Goal: Task Accomplishment & Management: Use online tool/utility

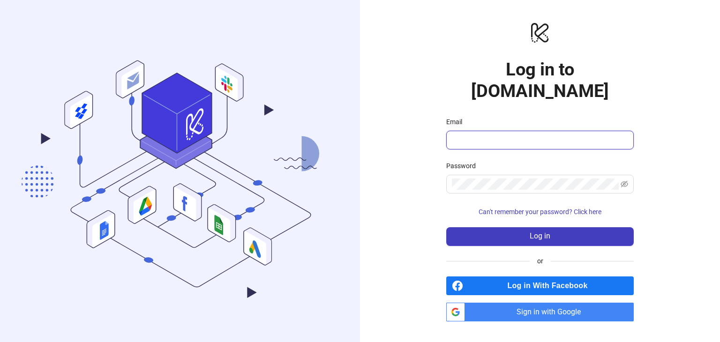
click at [460, 135] on input "Email" at bounding box center [539, 140] width 174 height 11
type input "**********"
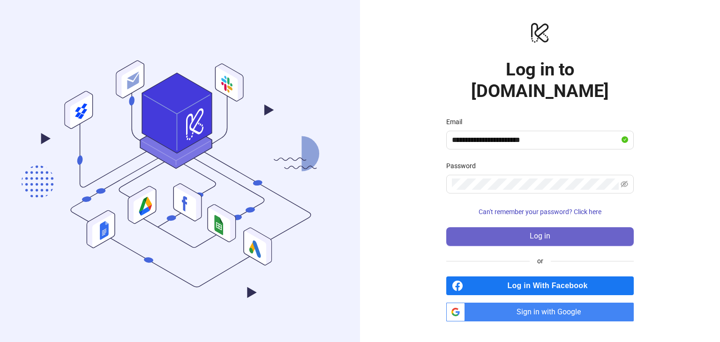
click at [520, 231] on button "Log in" at bounding box center [541, 236] width 188 height 19
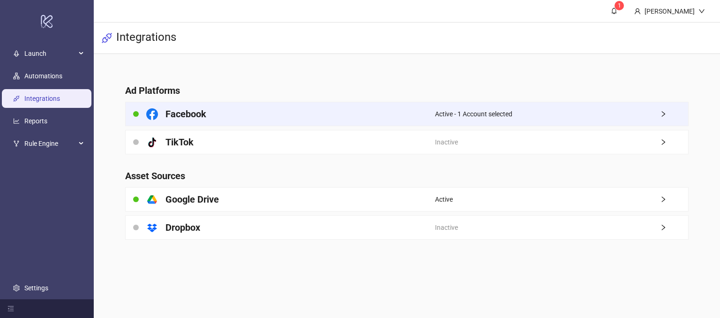
click at [258, 119] on div "Facebook" at bounding box center [281, 113] width 310 height 23
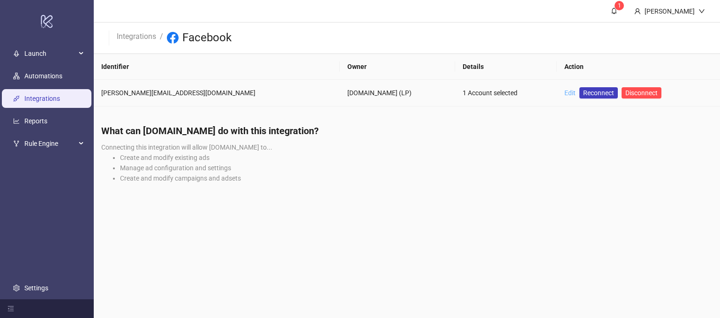
click at [565, 94] on link "Edit" at bounding box center [570, 93] width 11 height 8
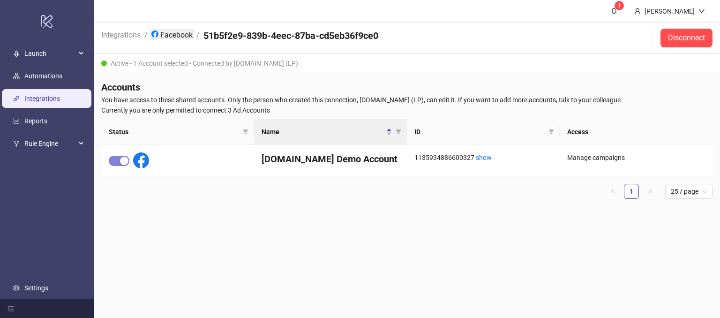
click at [176, 37] on link "Facebook" at bounding box center [172, 34] width 45 height 10
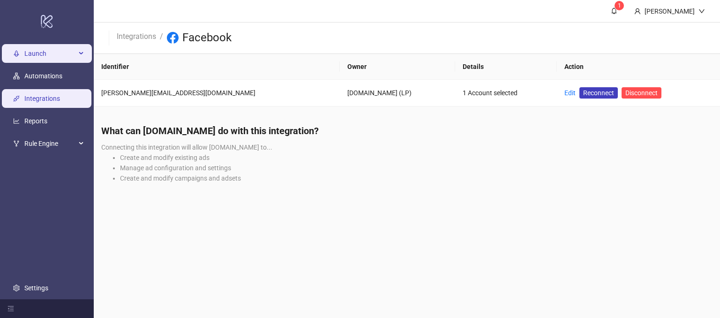
click at [37, 55] on span "Launch" at bounding box center [50, 54] width 52 height 19
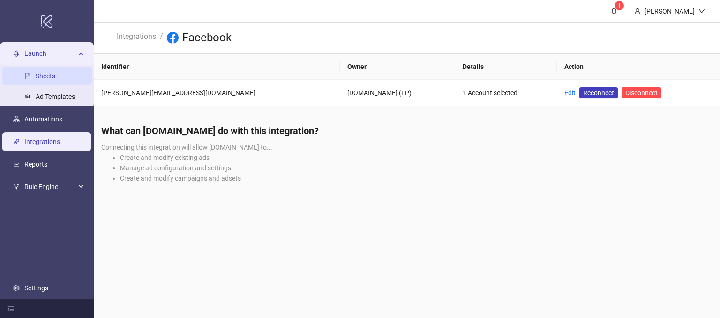
click at [40, 78] on link "Sheets" at bounding box center [46, 77] width 20 height 8
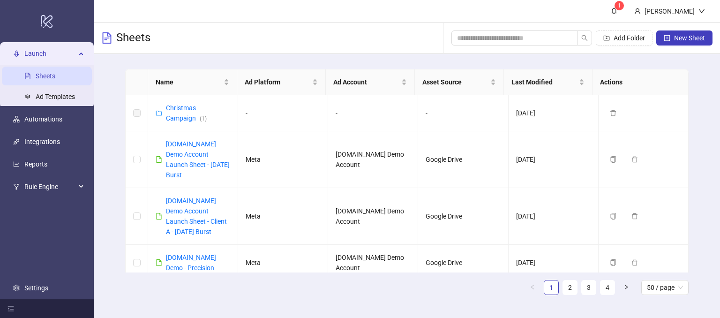
click at [76, 53] on div "Launch" at bounding box center [47, 54] width 90 height 19
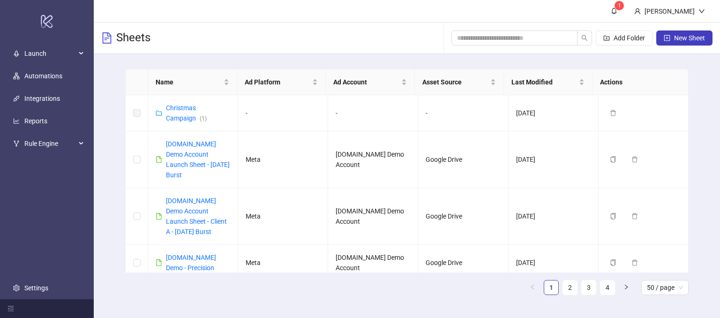
click at [420, 38] on div "Sheets Add Folder New Sheet" at bounding box center [407, 38] width 627 height 31
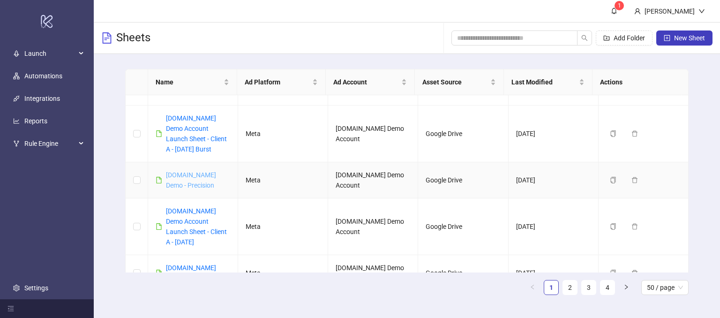
scroll to position [94, 0]
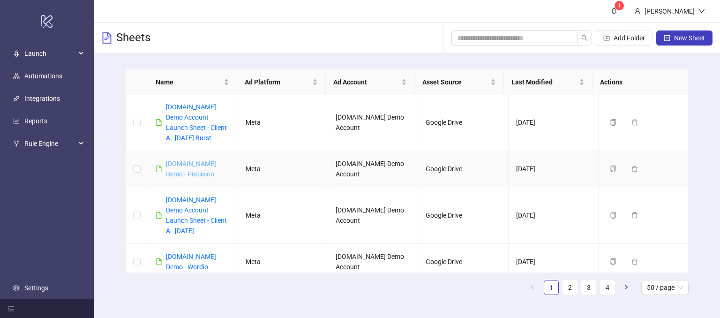
click at [184, 160] on link "Kitchn.io Demo - Precision" at bounding box center [191, 169] width 50 height 18
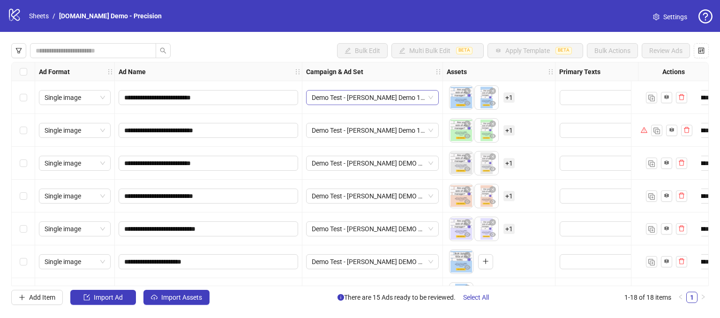
click at [417, 93] on span "Demo Test - James Demo 14 NEW" at bounding box center [372, 98] width 121 height 14
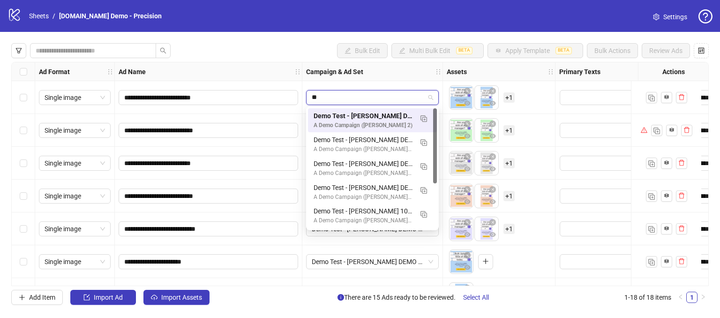
type input "*"
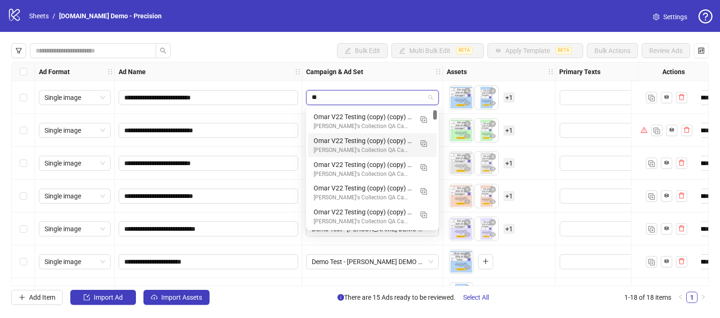
type input "*"
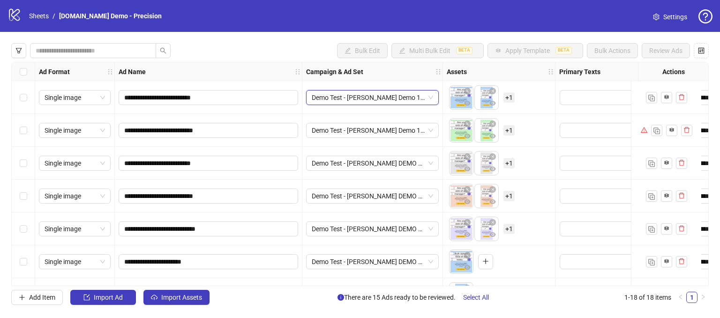
click at [285, 37] on div "**********" at bounding box center [360, 174] width 720 height 284
click at [37, 15] on link "Sheets" at bounding box center [38, 16] width 23 height 10
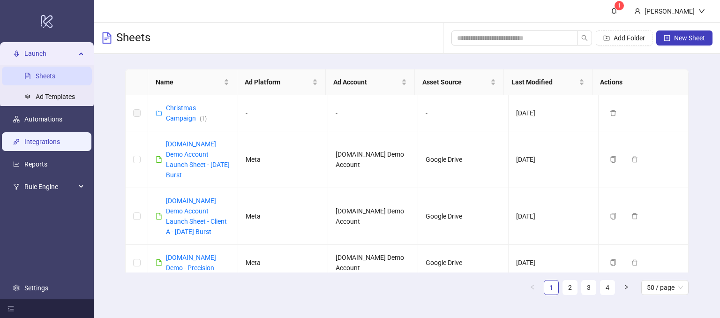
click at [26, 139] on link "Integrations" at bounding box center [42, 142] width 36 height 8
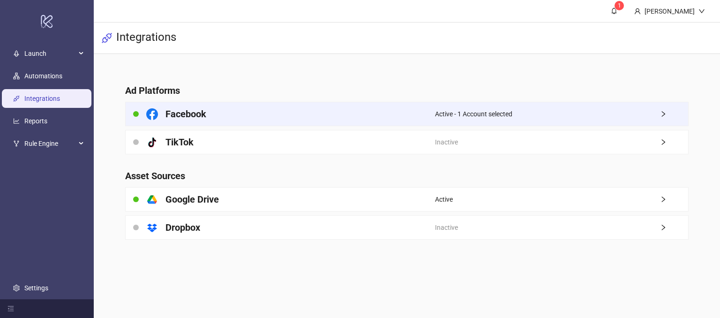
click at [386, 109] on div "Facebook" at bounding box center [281, 113] width 310 height 23
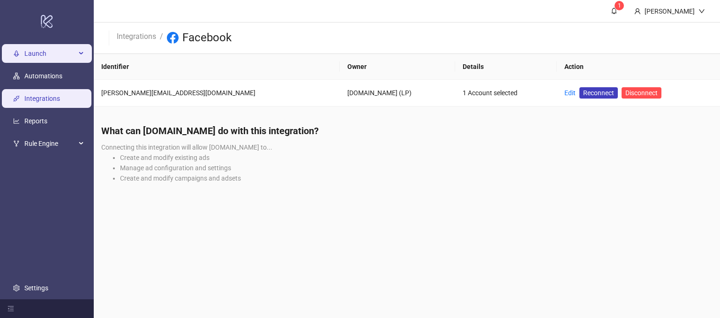
click at [34, 54] on span "Launch" at bounding box center [50, 54] width 52 height 19
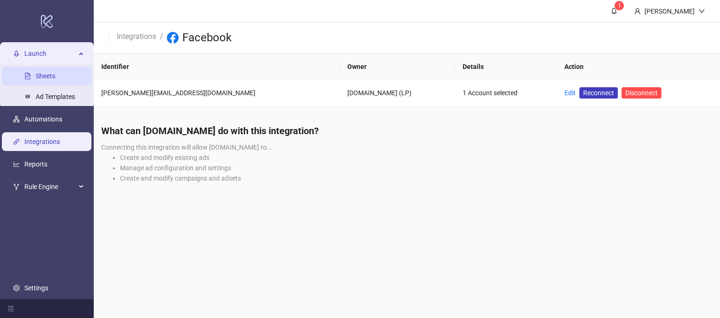
click at [37, 73] on link "Sheets" at bounding box center [46, 77] width 20 height 8
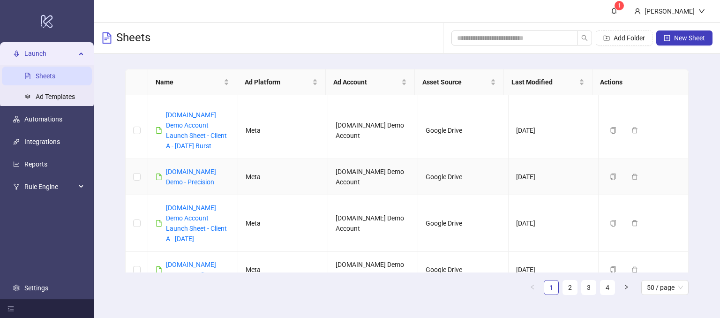
scroll to position [94, 0]
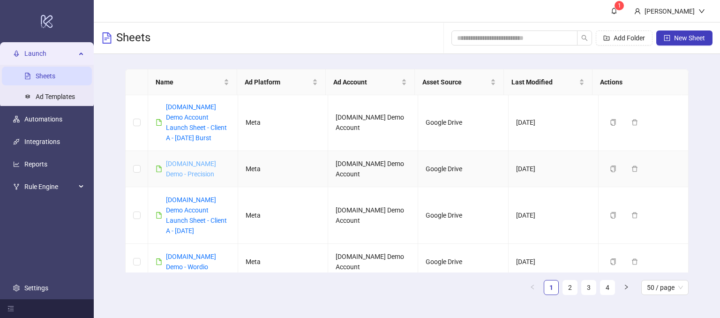
click at [187, 170] on link "Kitchn.io Demo - Precision" at bounding box center [191, 169] width 50 height 18
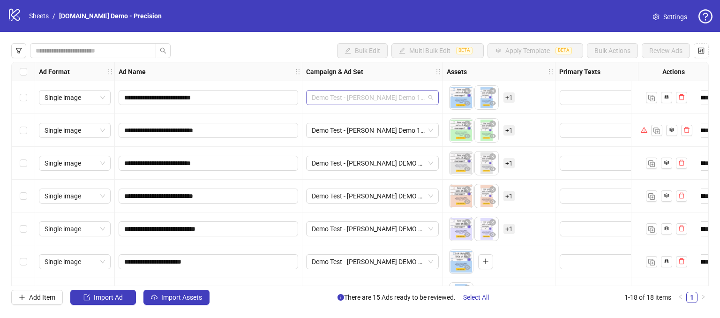
click at [436, 100] on div "Demo Test - James Demo 14 NEW" at bounding box center [372, 97] width 133 height 15
click at [429, 102] on span "Demo Test - James Demo 14 NEW" at bounding box center [372, 98] width 121 height 14
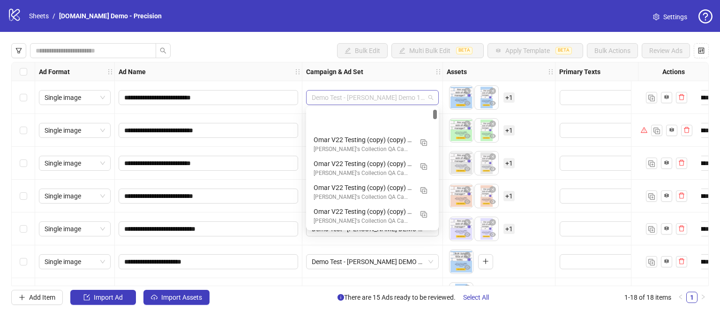
scroll to position [47, 0]
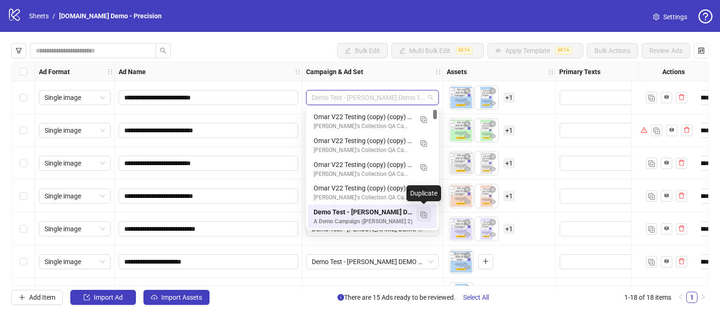
click at [428, 218] on button "button" at bounding box center [424, 214] width 15 height 15
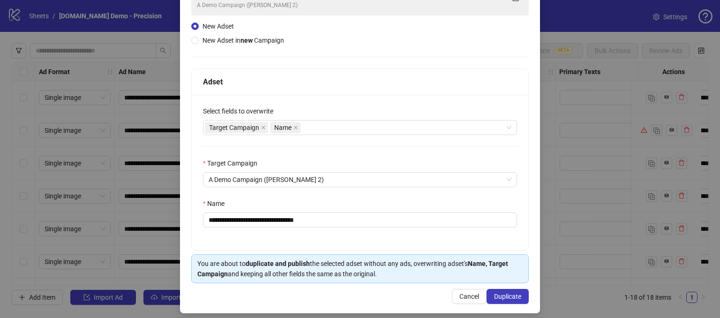
scroll to position [92, 0]
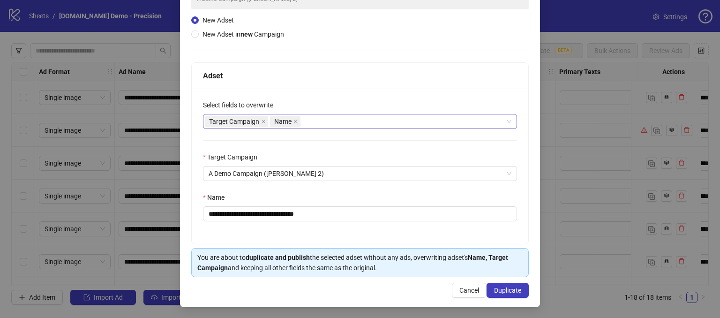
click at [312, 121] on div "Target Campaign Name" at bounding box center [355, 121] width 301 height 13
click at [336, 96] on div "**********" at bounding box center [360, 166] width 337 height 155
click at [335, 209] on input "**********" at bounding box center [360, 213] width 314 height 15
drag, startPoint x: 338, startPoint y: 210, endPoint x: 292, endPoint y: 214, distance: 46.2
click at [292, 214] on input "**********" at bounding box center [360, 213] width 314 height 15
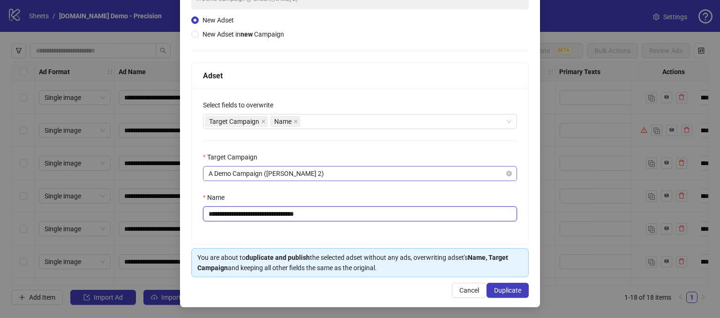
click at [306, 173] on span "A Demo Campaign (James 2)" at bounding box center [360, 174] width 303 height 14
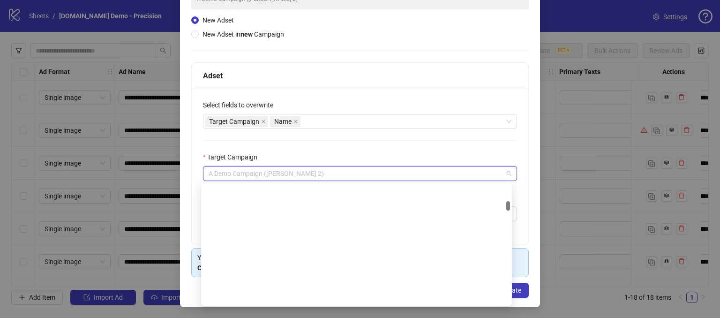
scroll to position [462, 0]
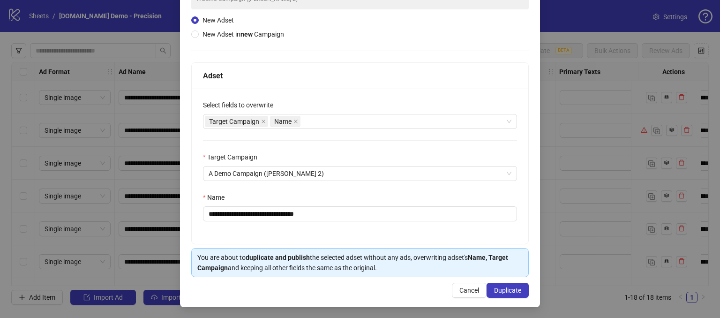
click at [409, 157] on div "Target Campaign" at bounding box center [360, 159] width 314 height 14
click at [460, 289] on span "Cancel" at bounding box center [470, 291] width 20 height 8
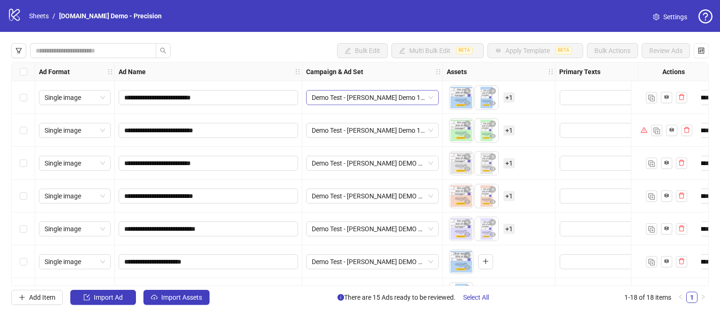
click at [425, 102] on span "Demo Test - James Demo 14 NEW" at bounding box center [372, 98] width 121 height 14
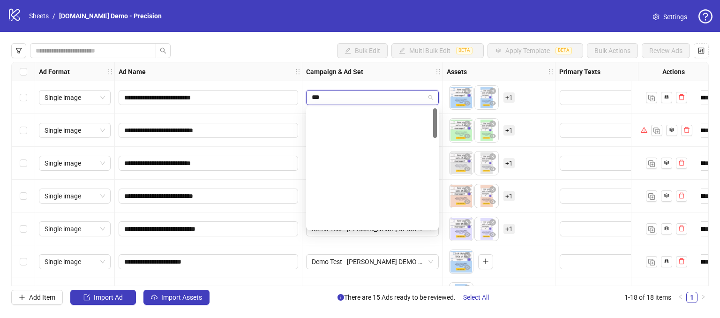
scroll to position [0, 0]
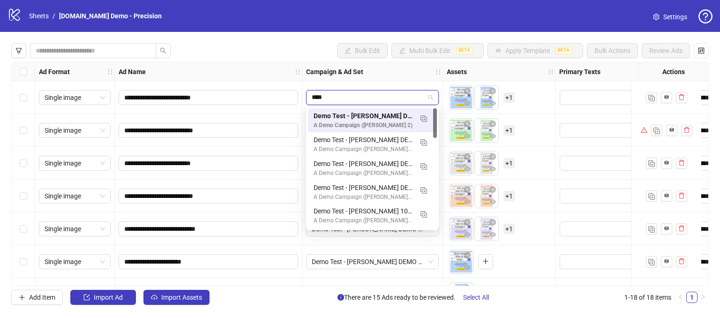
type input "****"
click at [268, 52] on div "Bulk Edit Multi Bulk Edit BETA Apply Template BETA Bulk Actions Review Ads" at bounding box center [360, 50] width 698 height 15
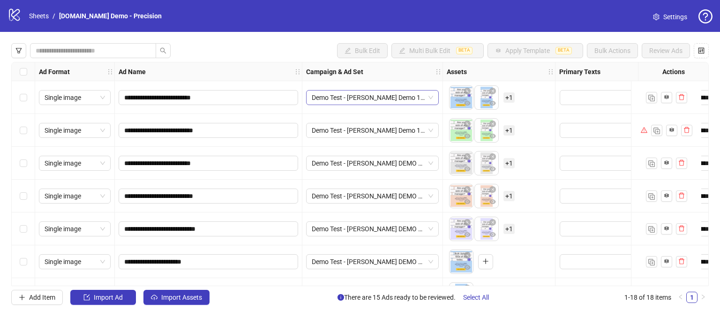
click at [431, 100] on span "Demo Test - James Demo 14 NEW" at bounding box center [372, 98] width 121 height 14
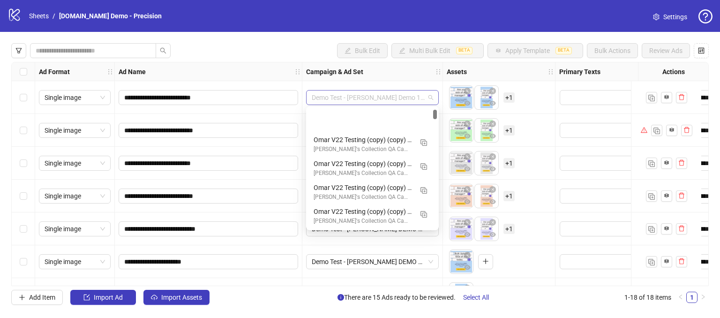
scroll to position [47, 0]
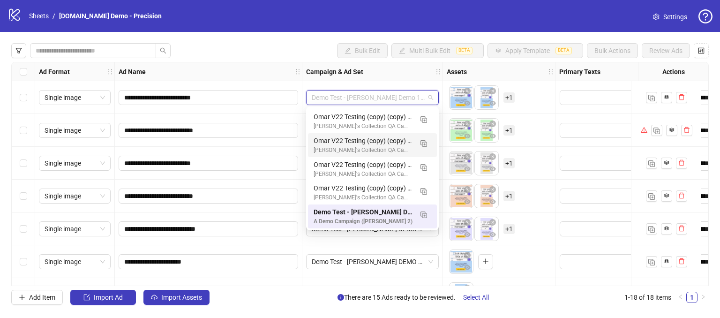
click at [249, 64] on div "Ad Name" at bounding box center [209, 71] width 188 height 19
